Goal: Information Seeking & Learning: Understand process/instructions

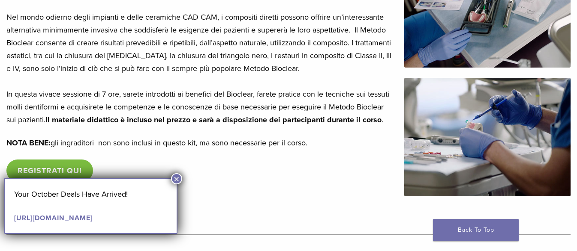
scroll to position [214, 0]
click at [174, 181] on button "×" at bounding box center [176, 178] width 11 height 11
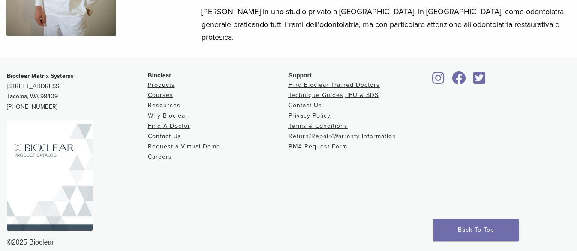
scroll to position [1169, 0]
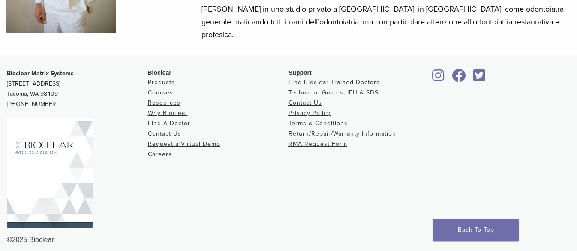
click at [62, 147] on img at bounding box center [50, 173] width 86 height 111
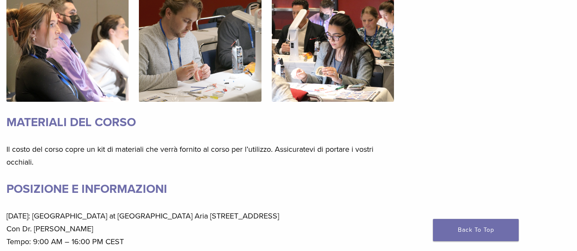
scroll to position [655, 0]
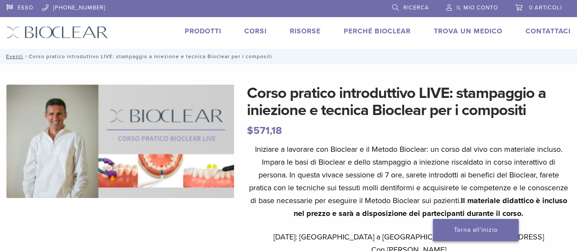
click at [484, 233] on font "Torna all'inizio" at bounding box center [476, 230] width 44 height 7
click at [305, 44] on font "Guide tecniche, istruzioni per l'uso e SDS" at bounding box center [375, 46] width 163 height 9
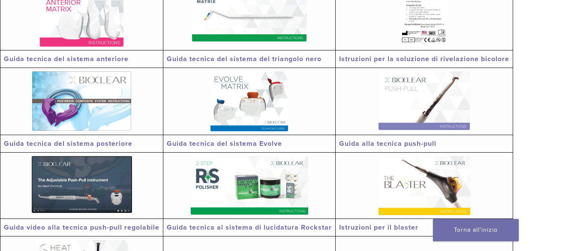
scroll to position [171, 0]
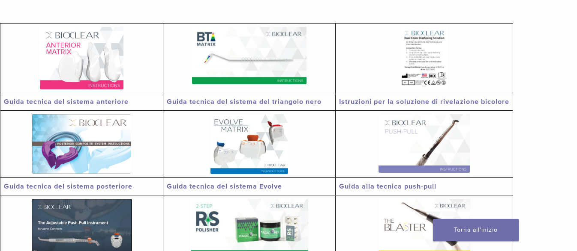
click at [401, 185] on font "Guida alla tecnica push-pull" at bounding box center [387, 186] width 97 height 9
click at [239, 100] on font "Guida tecnica del sistema del triangolo nero" at bounding box center [244, 102] width 155 height 9
click at [234, 187] on font "Guida tecnica del sistema Evolve" at bounding box center [224, 186] width 115 height 9
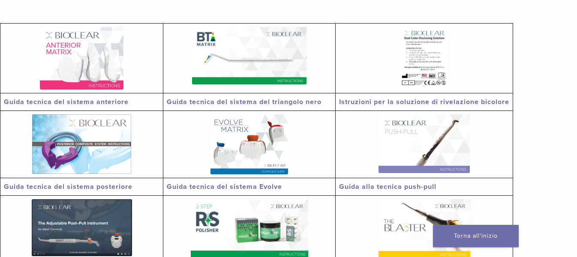
drag, startPoint x: 573, startPoint y: 0, endPoint x: 6, endPoint y: 30, distance: 567.1
click at [6, 30] on link at bounding box center [82, 58] width 156 height 63
